Goal: Check status: Check status

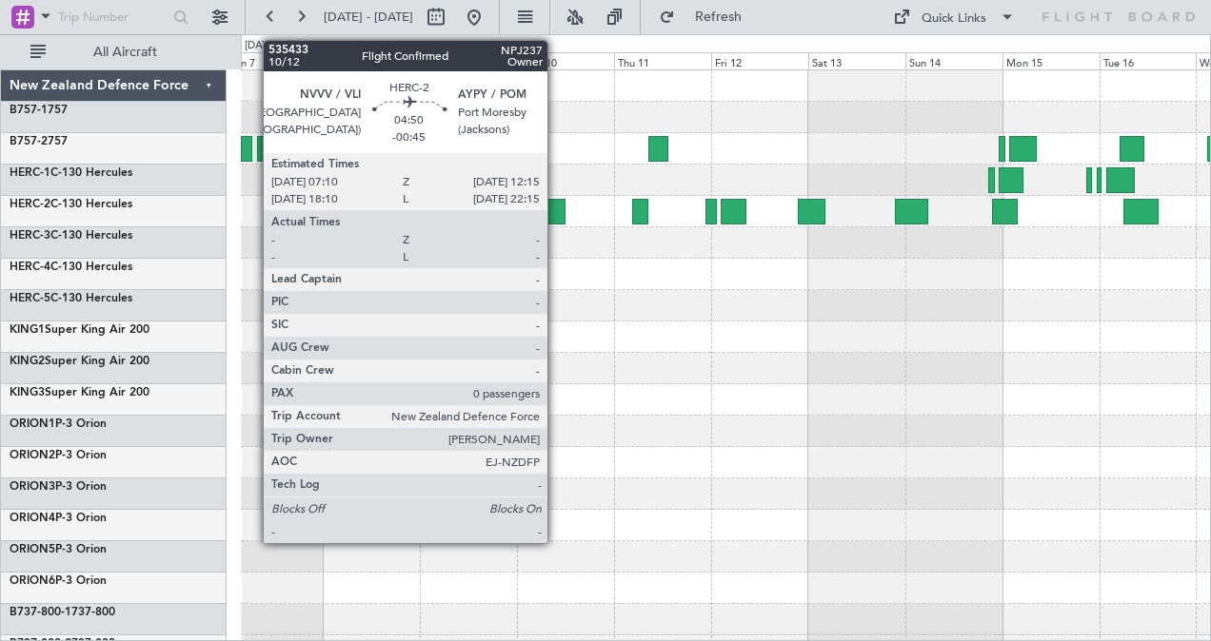
click at [557, 211] on div at bounding box center [554, 212] width 21 height 26
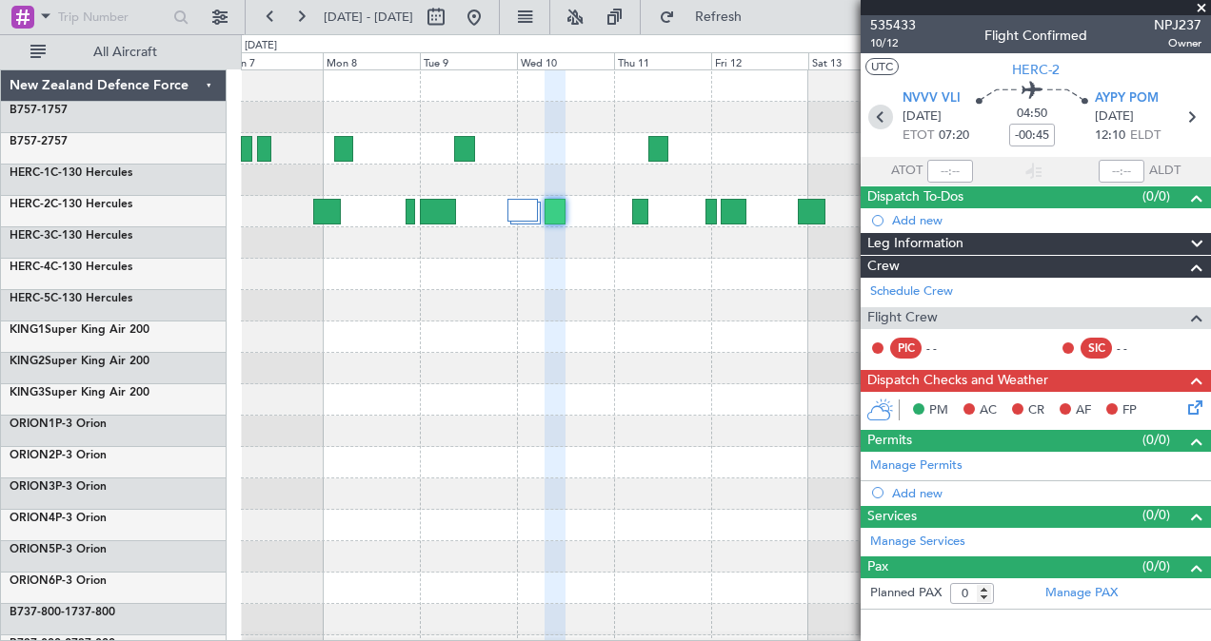
click at [875, 116] on icon at bounding box center [880, 117] width 25 height 25
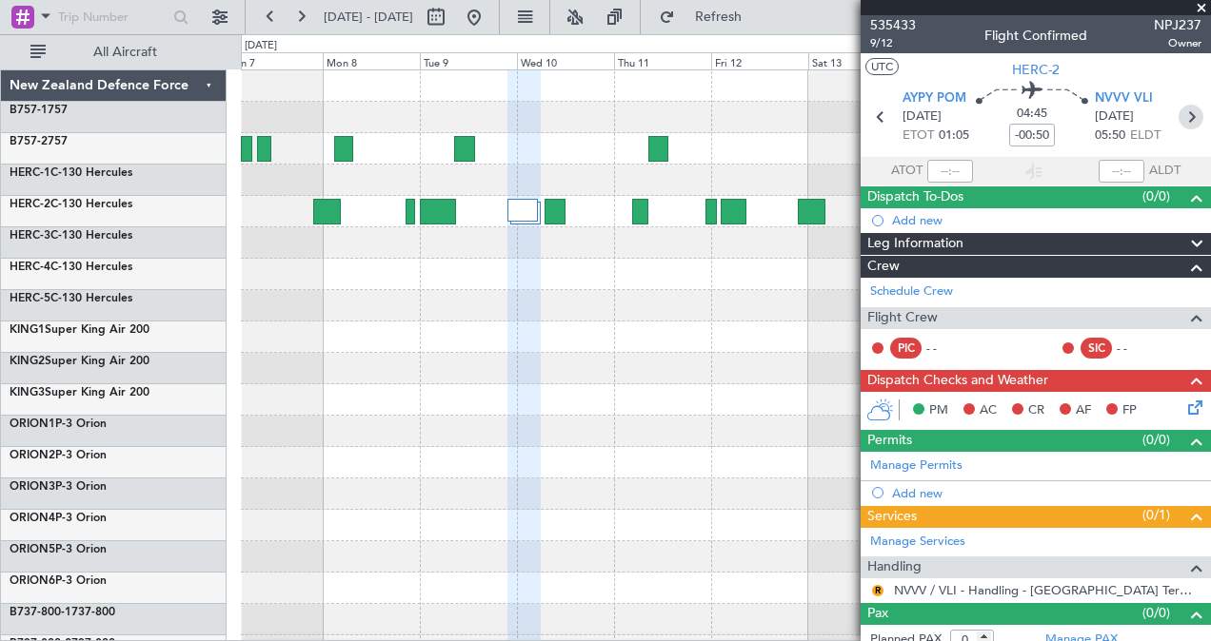
click at [1182, 113] on icon at bounding box center [1190, 117] width 25 height 25
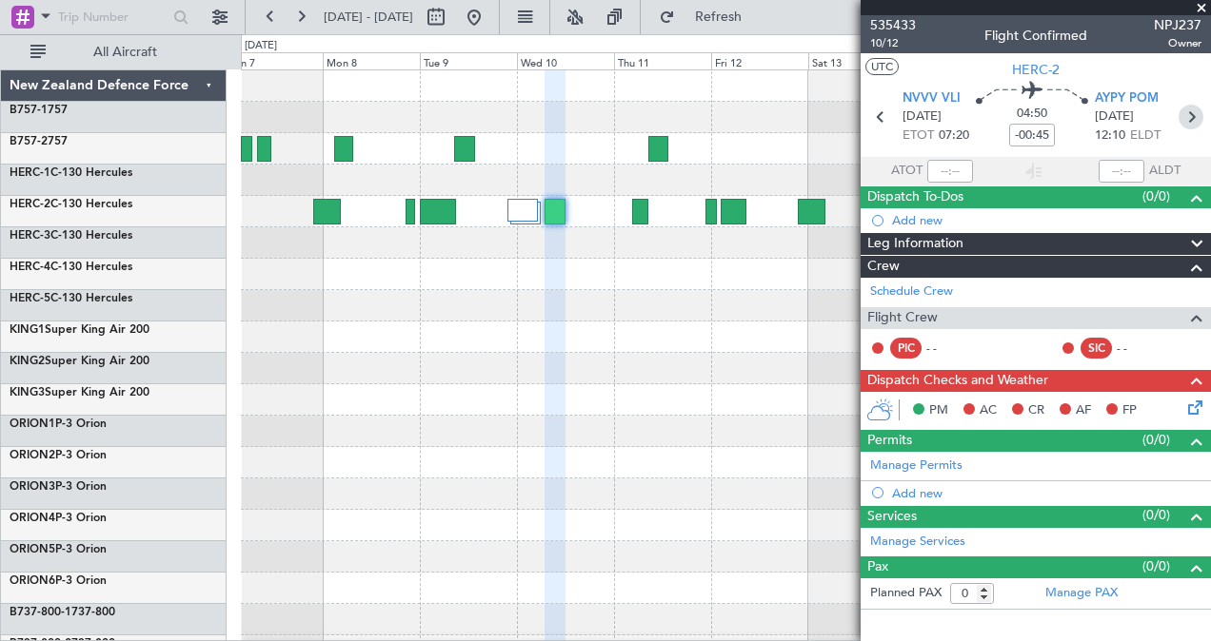
click at [1190, 111] on icon at bounding box center [1190, 117] width 25 height 25
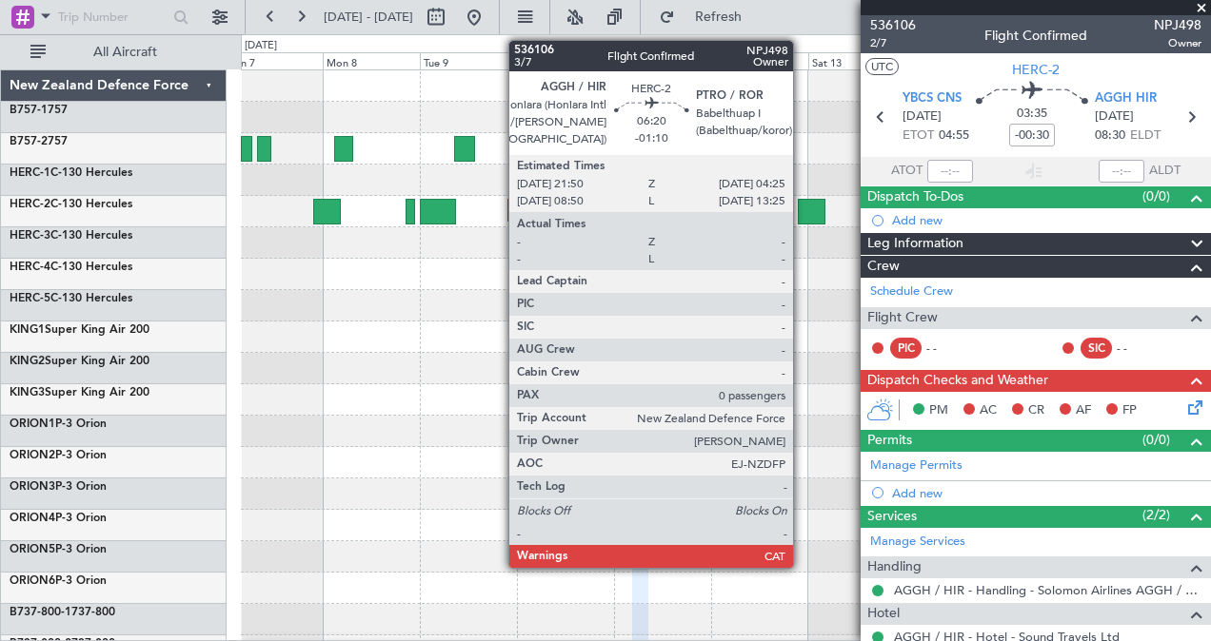
click at [806, 207] on div at bounding box center [811, 212] width 27 height 26
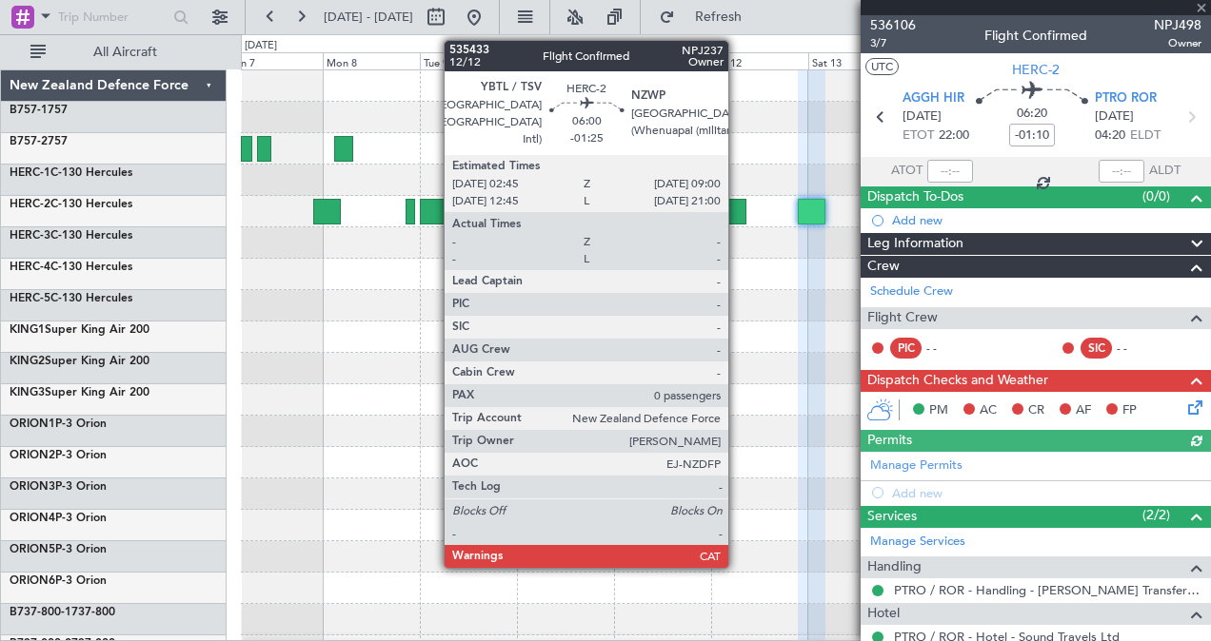
click at [738, 210] on div at bounding box center [733, 212] width 26 height 26
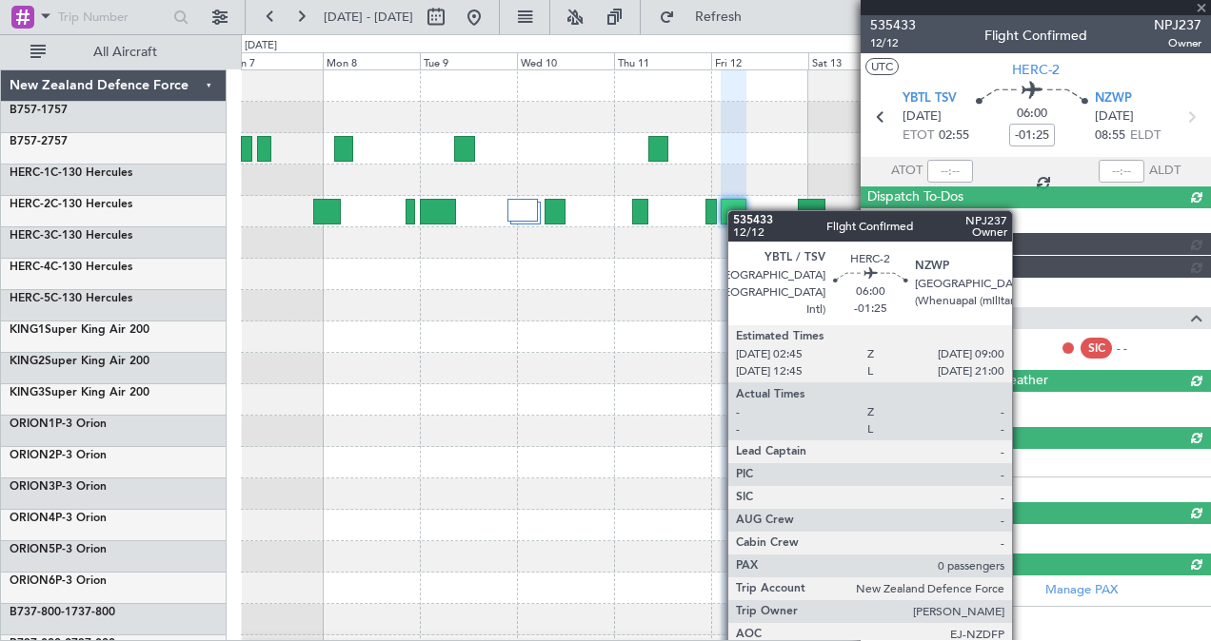
click at [737, 210] on div at bounding box center [733, 212] width 26 height 26
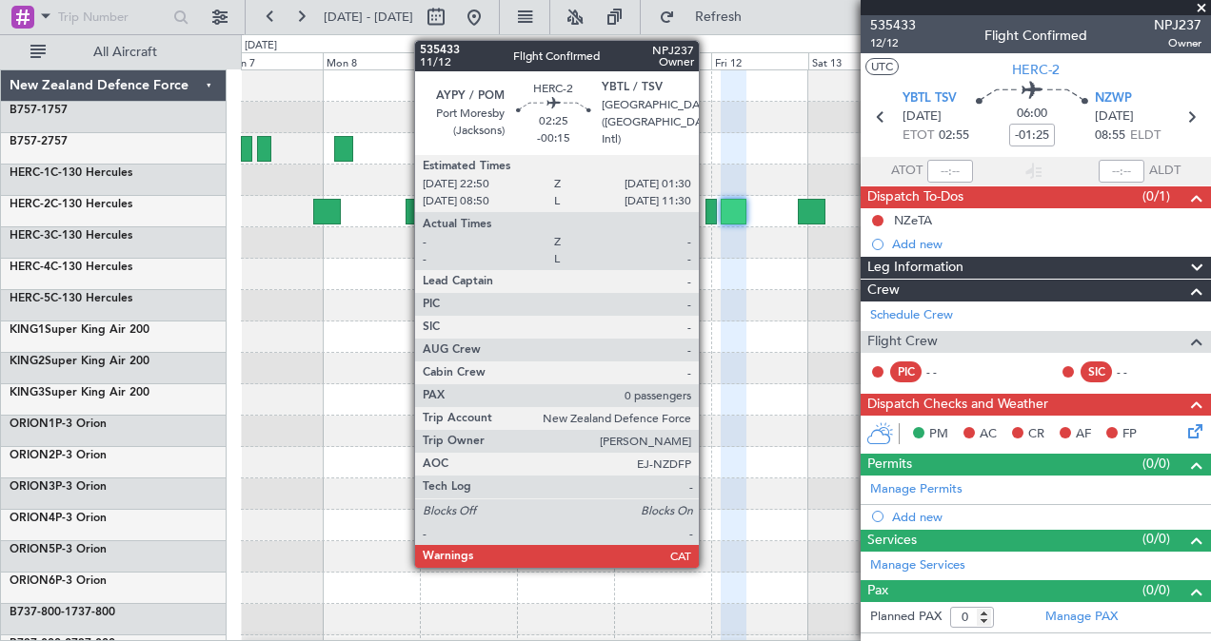
click at [709, 209] on div at bounding box center [710, 212] width 11 height 26
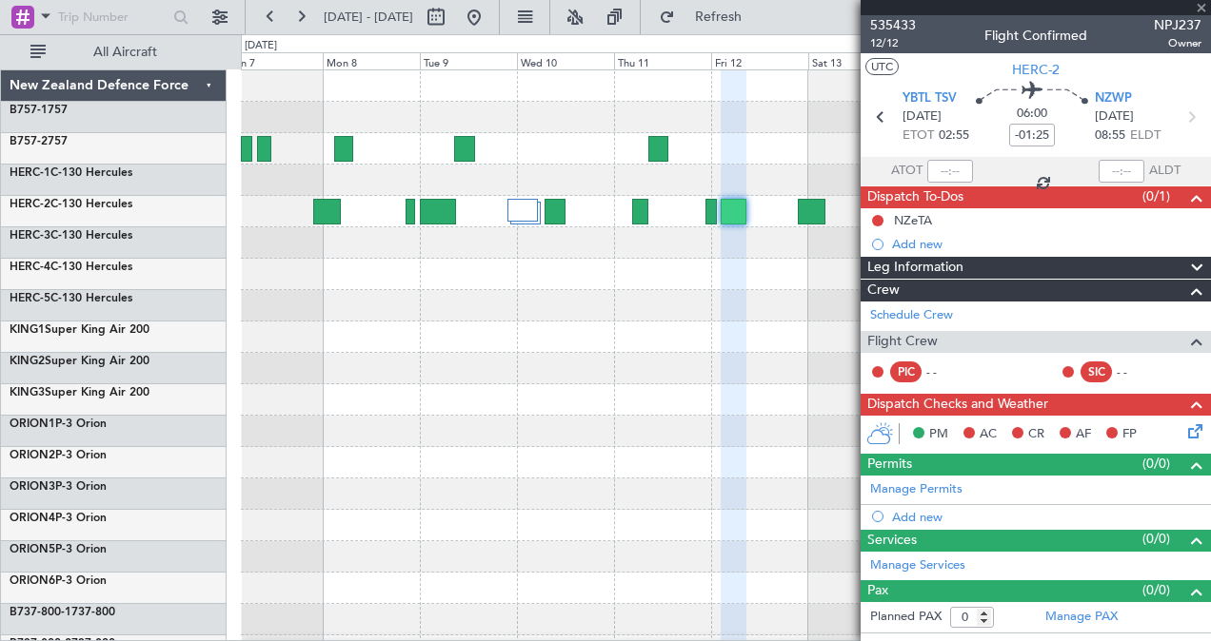
type input "-00:15"
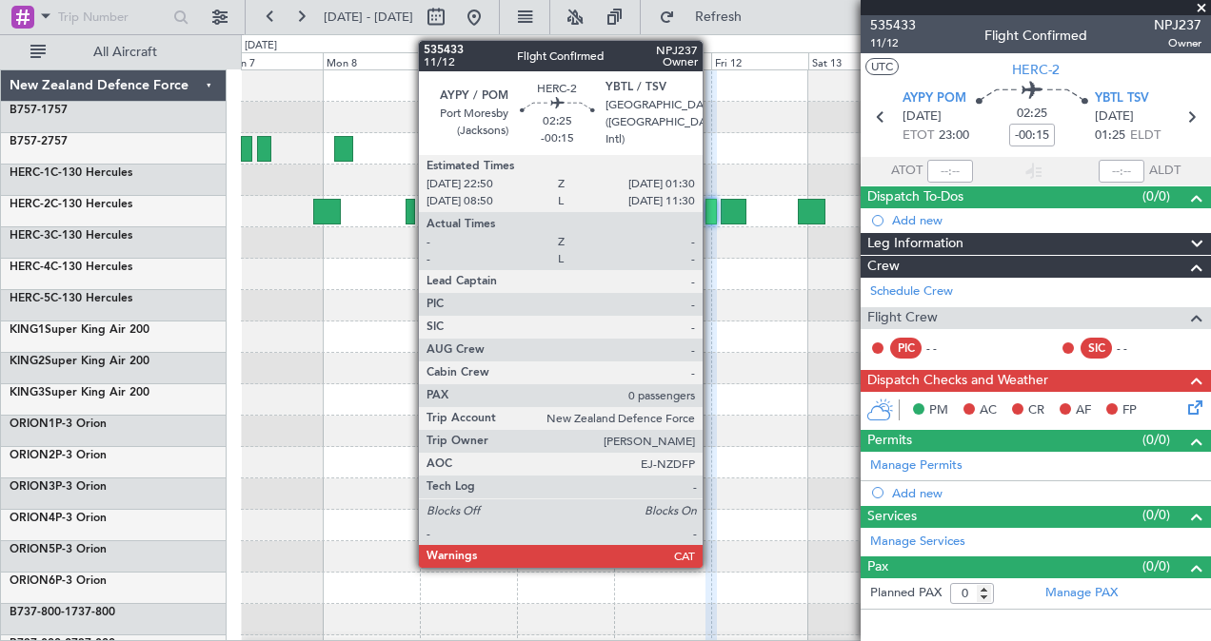
click at [712, 204] on div at bounding box center [710, 212] width 11 height 26
